Goal: Transaction & Acquisition: Purchase product/service

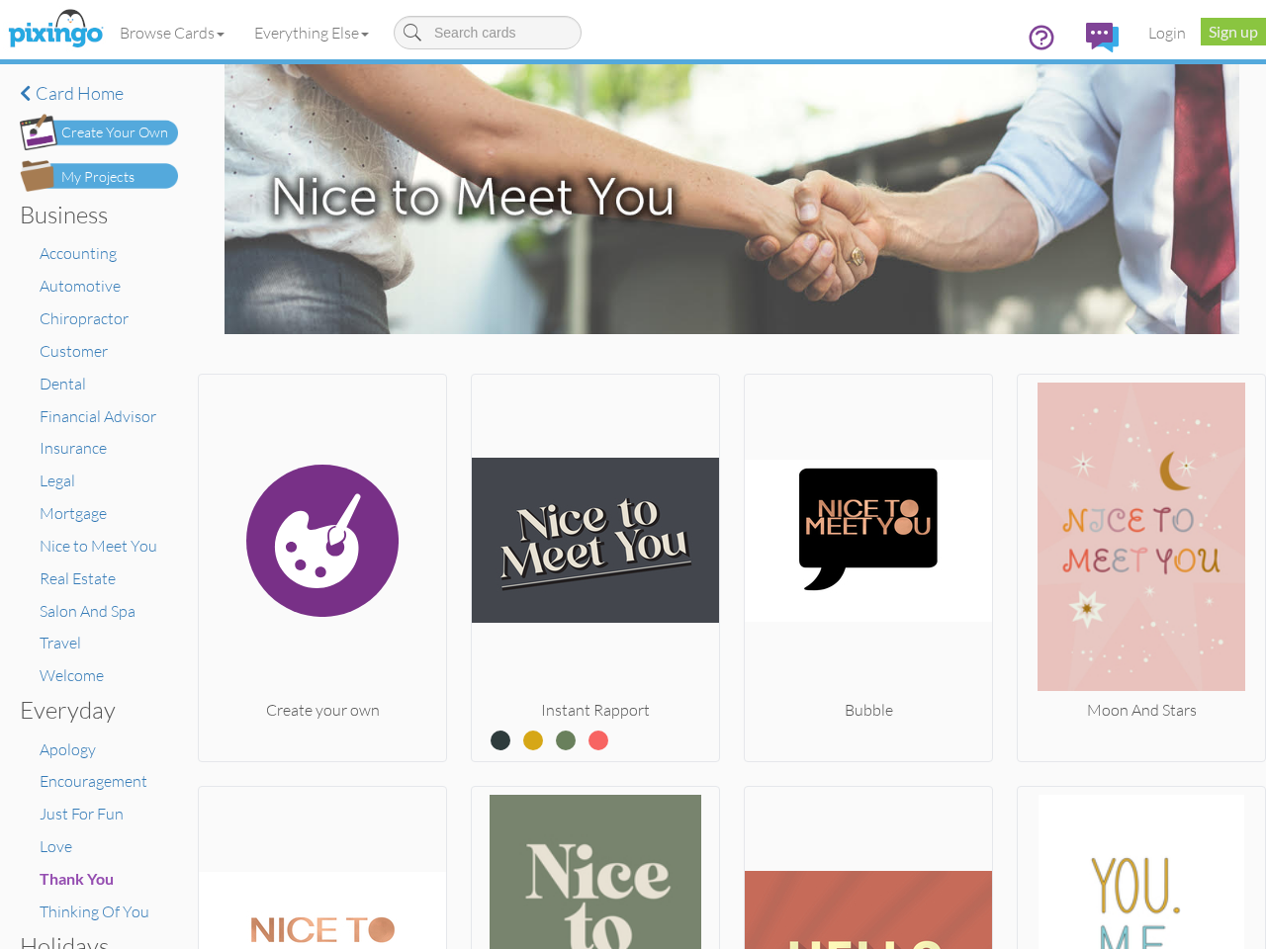
click at [633, 475] on img at bounding box center [595, 541] width 247 height 316
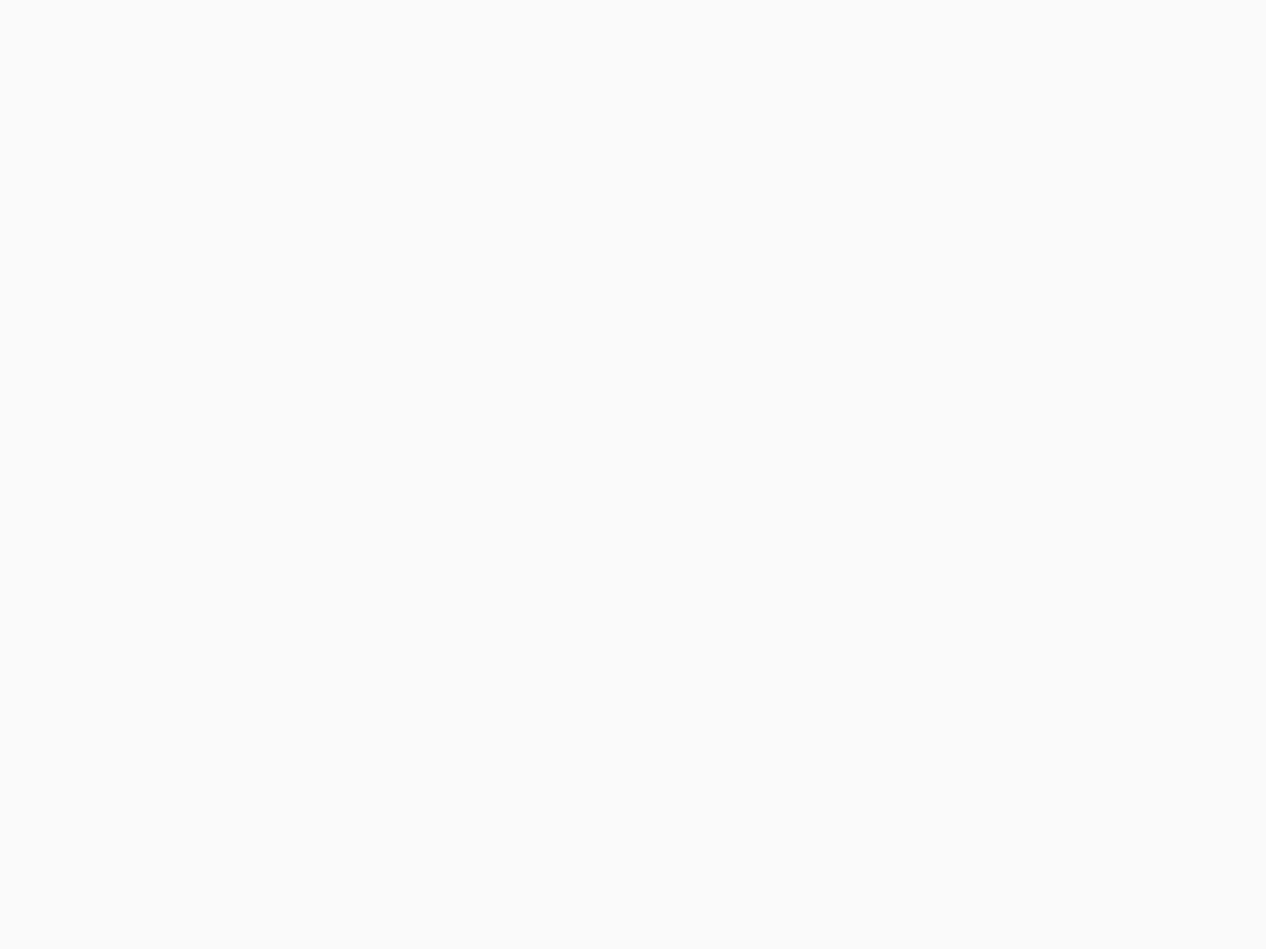
click at [173, 33] on body at bounding box center [633, 474] width 1266 height 949
click at [315, 33] on body at bounding box center [633, 474] width 1266 height 949
click at [320, 564] on body at bounding box center [633, 474] width 1266 height 949
click at [589, 564] on body at bounding box center [633, 474] width 1266 height 949
click at [858, 564] on body at bounding box center [633, 474] width 1266 height 949
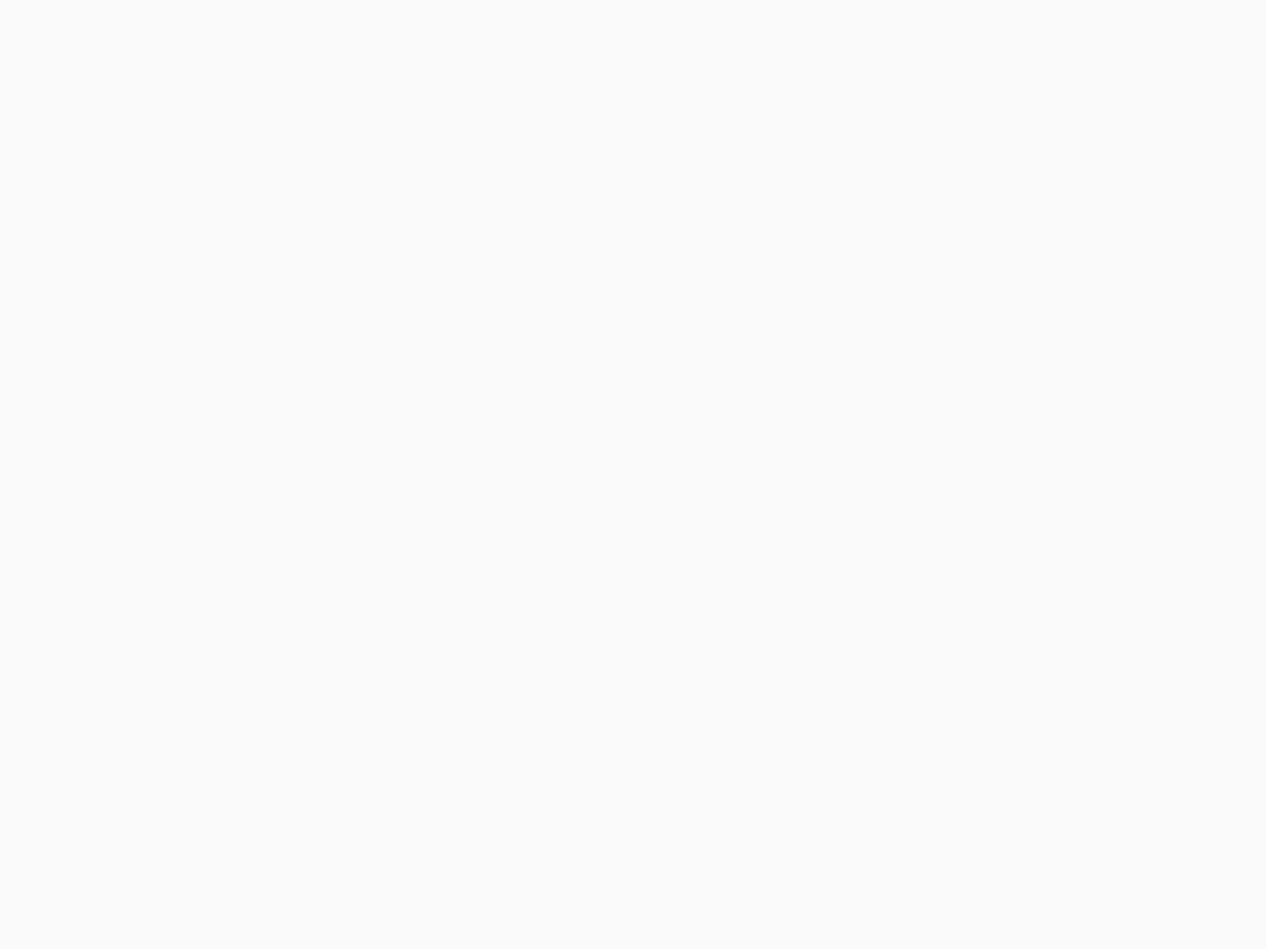
click at [1126, 564] on body at bounding box center [633, 474] width 1266 height 949
click at [320, 865] on body at bounding box center [633, 474] width 1266 height 949
click at [589, 865] on body at bounding box center [633, 474] width 1266 height 949
click at [858, 865] on body at bounding box center [633, 474] width 1266 height 949
